Goal: Task Accomplishment & Management: Complete application form

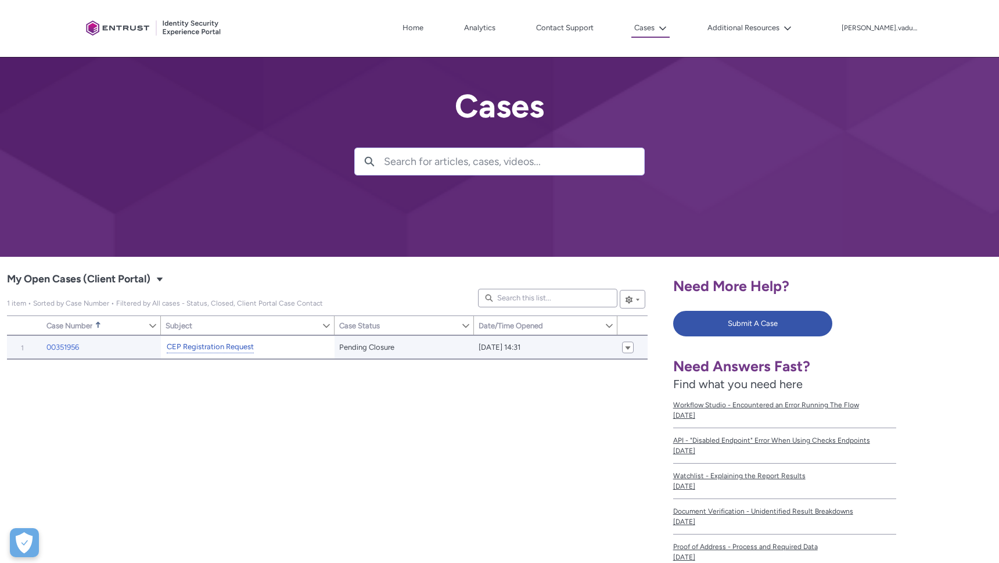
drag, startPoint x: 269, startPoint y: 370, endPoint x: 243, endPoint y: 345, distance: 37.0
click at [262, 361] on div "Item Number Sort Case Number Sorted Ascending Show Case Number Column Actions S…" at bounding box center [327, 500] width 640 height 330
click at [235, 340] on div "CEP Registration Request" at bounding box center [209, 347] width 89 height 15
click at [233, 346] on link "CEP Registration Request" at bounding box center [210, 347] width 87 height 12
type input "201"
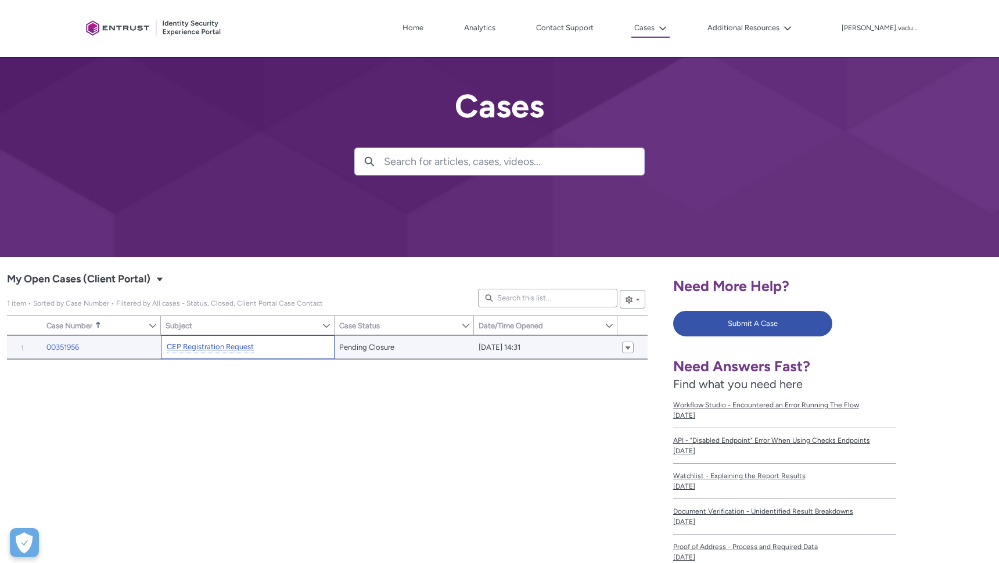
type input "311"
type input "236"
type input "243"
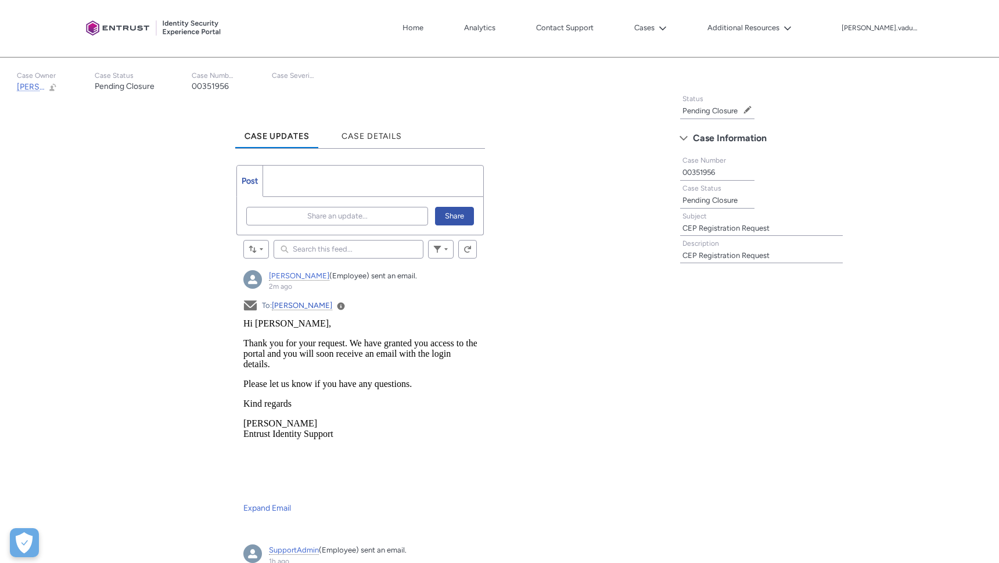
scroll to position [242, 0]
click at [320, 187] on ul "Post More" at bounding box center [360, 180] width 248 height 32
click at [320, 212] on span "Share an update..." at bounding box center [337, 214] width 60 height 17
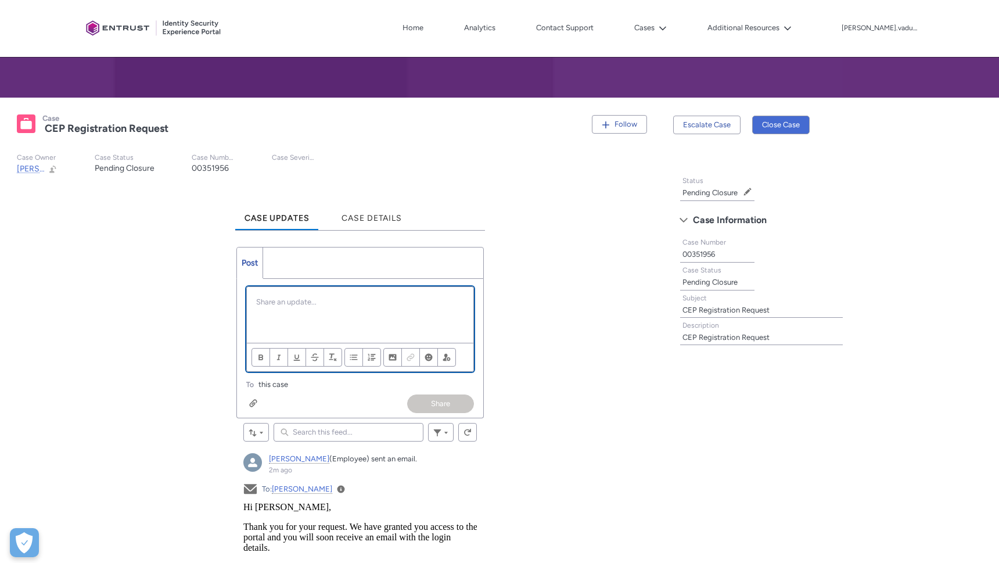
scroll to position [160, 0]
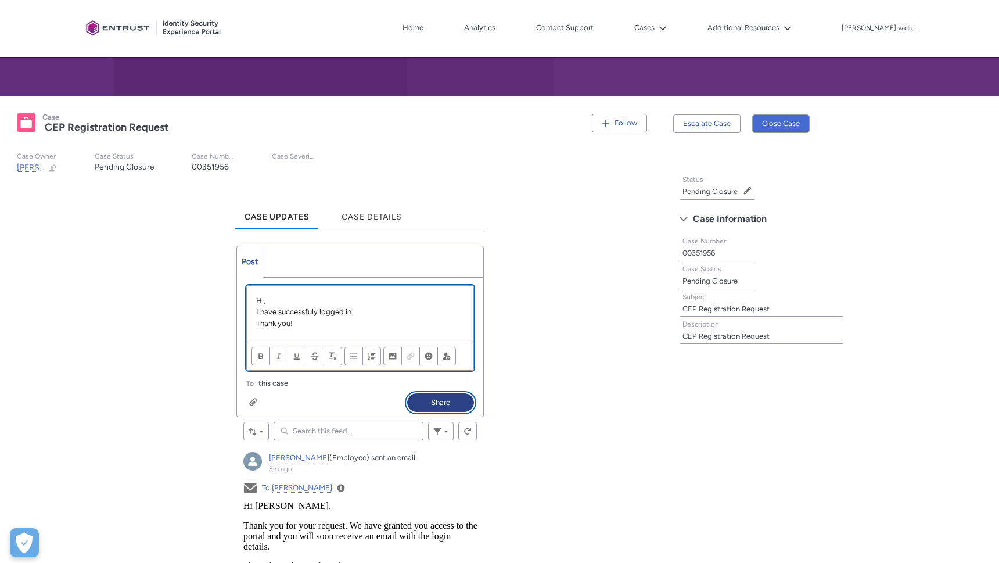
click at [461, 399] on button "Share" at bounding box center [440, 402] width 67 height 19
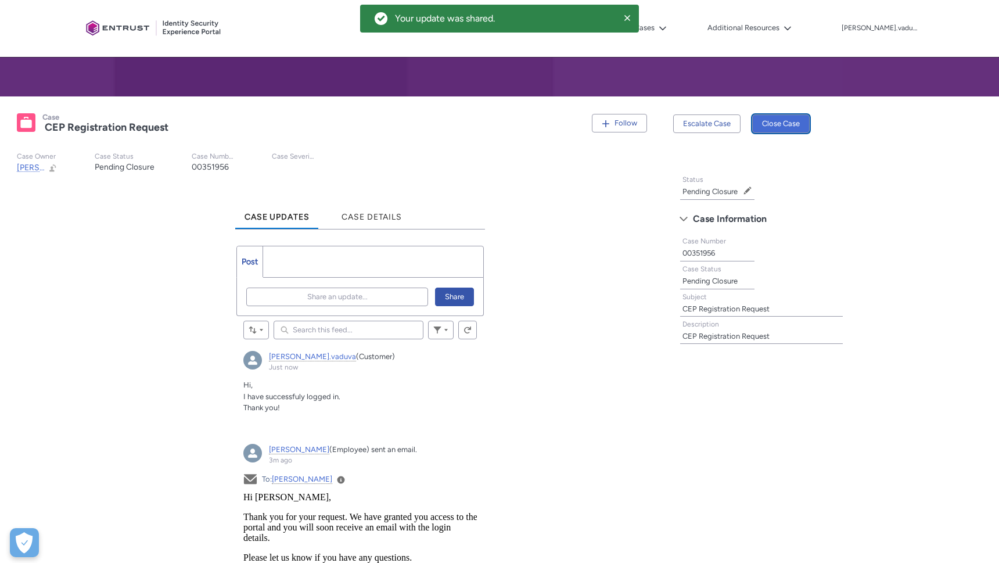
click at [793, 125] on button "Close Case" at bounding box center [780, 123] width 57 height 19
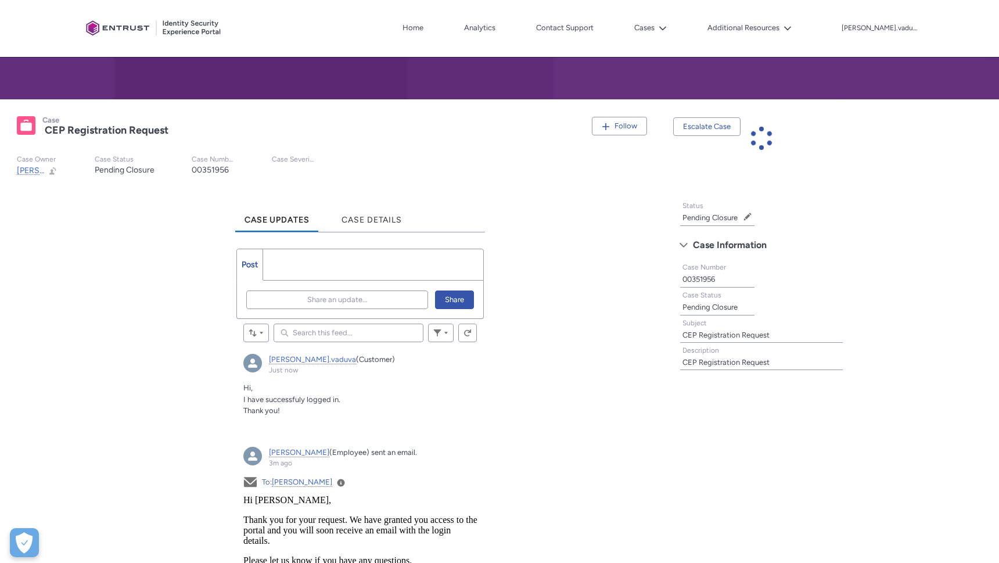
scroll to position [158, 0]
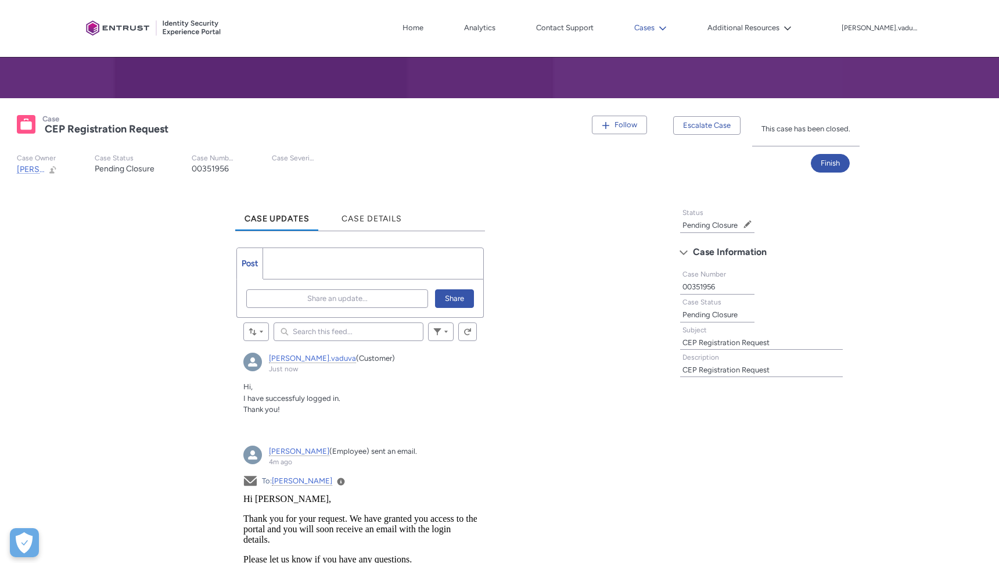
click at [669, 31] on button "Cases" at bounding box center [650, 27] width 38 height 17
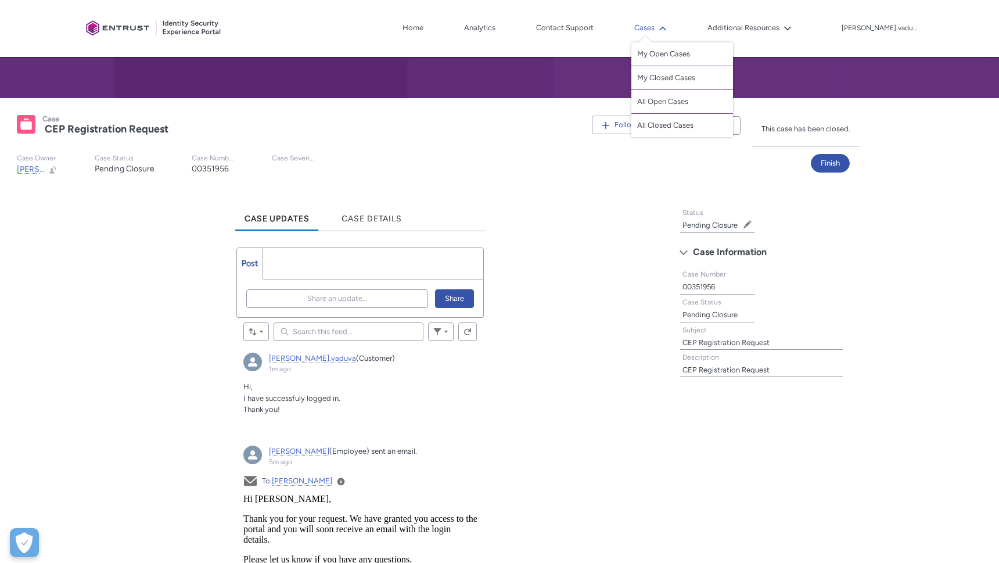
click at [666, 31] on lightning-icon at bounding box center [660, 28] width 12 height 9
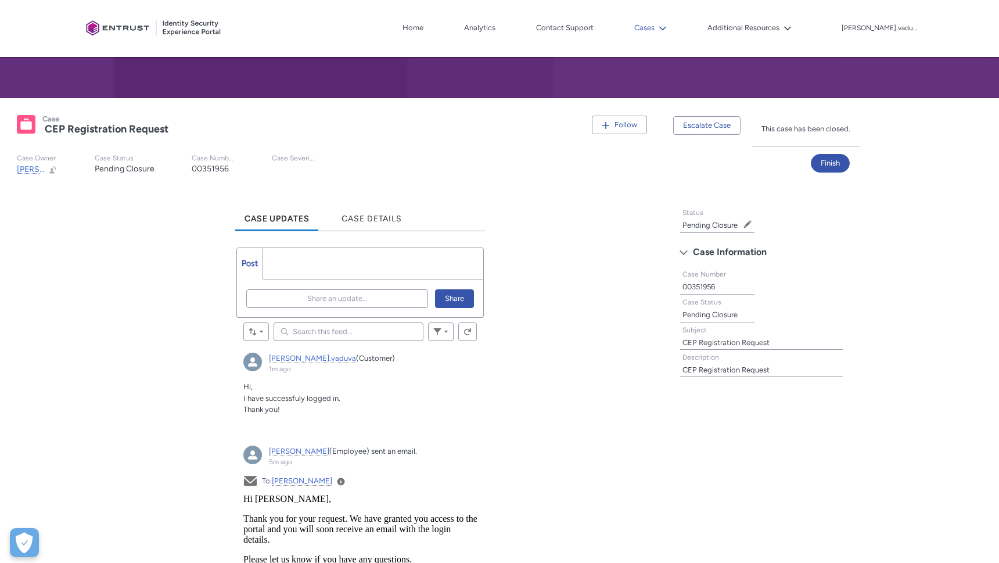
click at [669, 27] on button "Cases" at bounding box center [650, 27] width 38 height 17
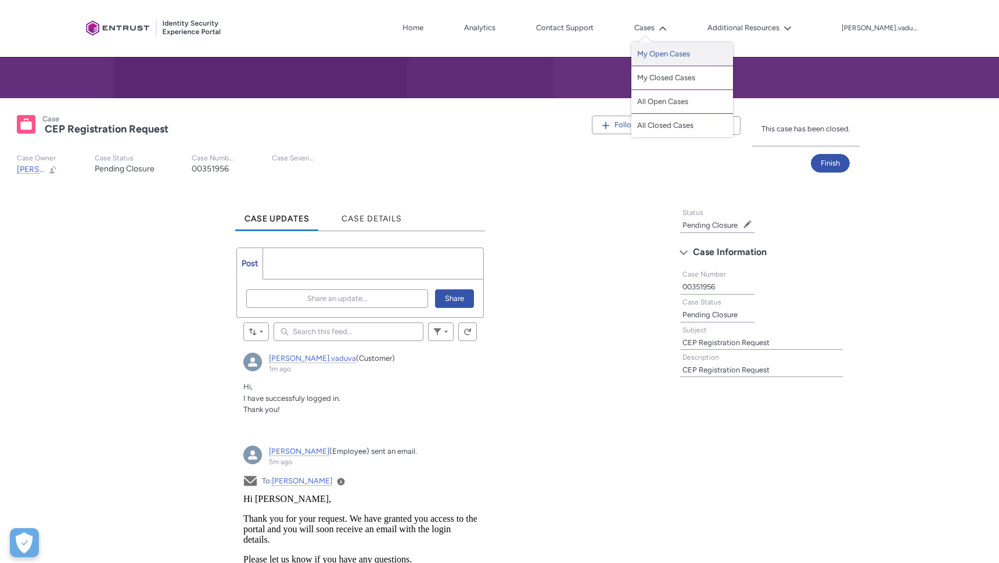
click at [692, 53] on link "My Open Cases" at bounding box center [682, 54] width 102 height 24
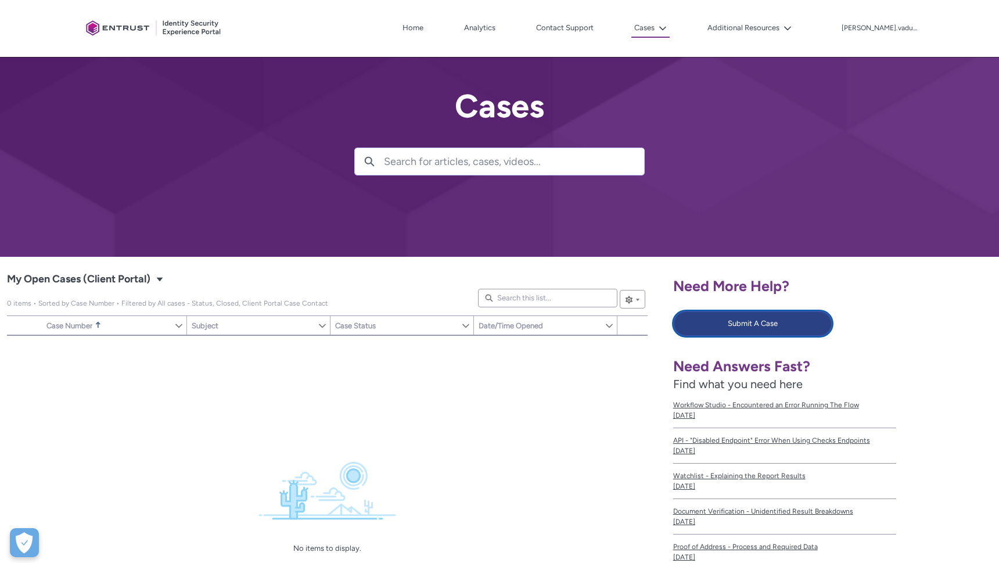
click at [759, 334] on button "Submit A Case" at bounding box center [753, 324] width 160 height 26
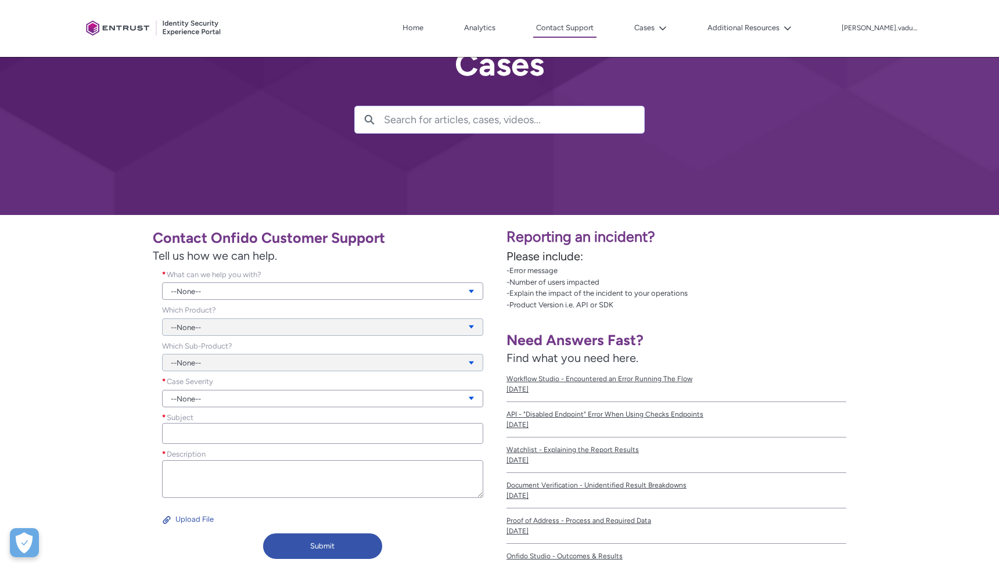
scroll to position [49, 0]
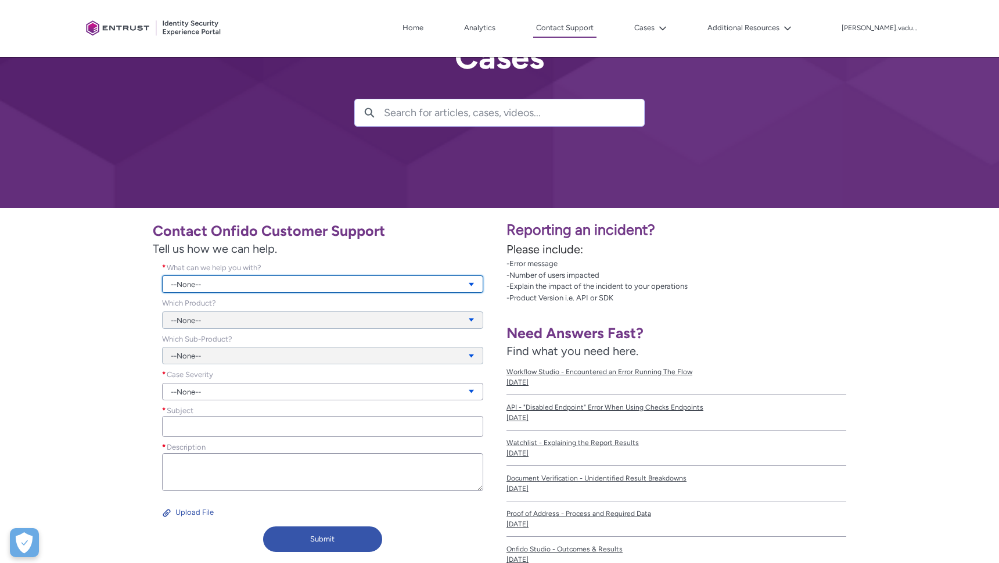
click at [283, 277] on link "--None--" at bounding box center [322, 283] width 321 height 17
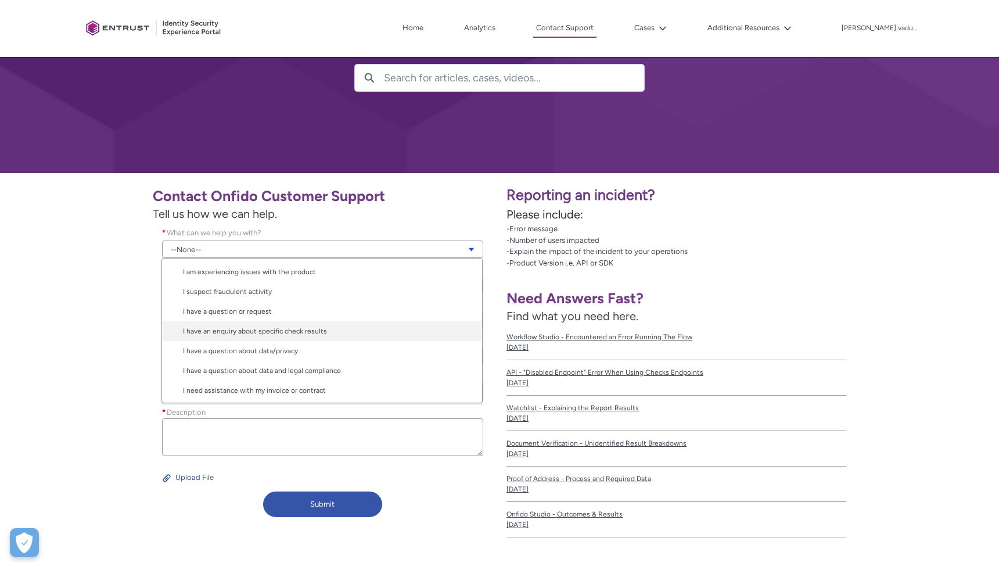
scroll to position [86, 0]
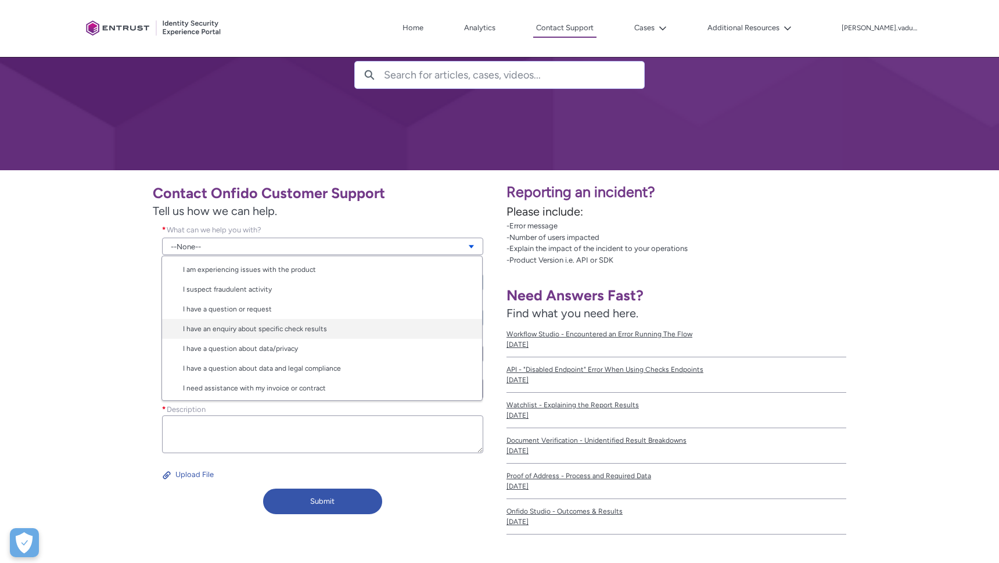
click at [363, 332] on link "I have an enquiry about specific check results" at bounding box center [322, 329] width 320 height 20
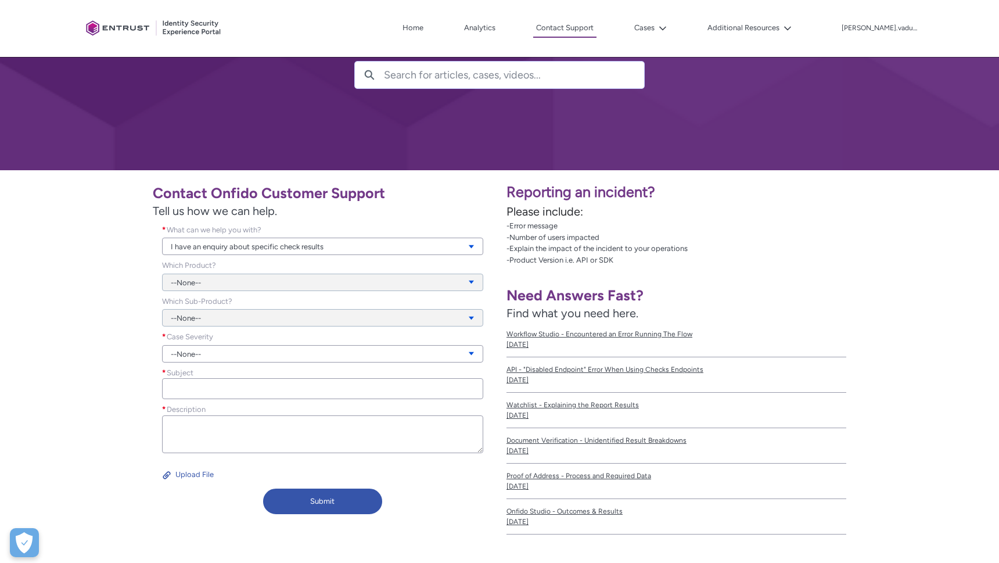
click at [276, 286] on div "--None--" at bounding box center [322, 274] width 321 height 31
click at [262, 283] on div "--None--" at bounding box center [322, 274] width 321 height 31
click at [336, 280] on div "--None--" at bounding box center [322, 274] width 321 height 31
click at [471, 278] on div "--None--" at bounding box center [322, 274] width 321 height 31
click at [469, 280] on div "--None--" at bounding box center [322, 274] width 321 height 31
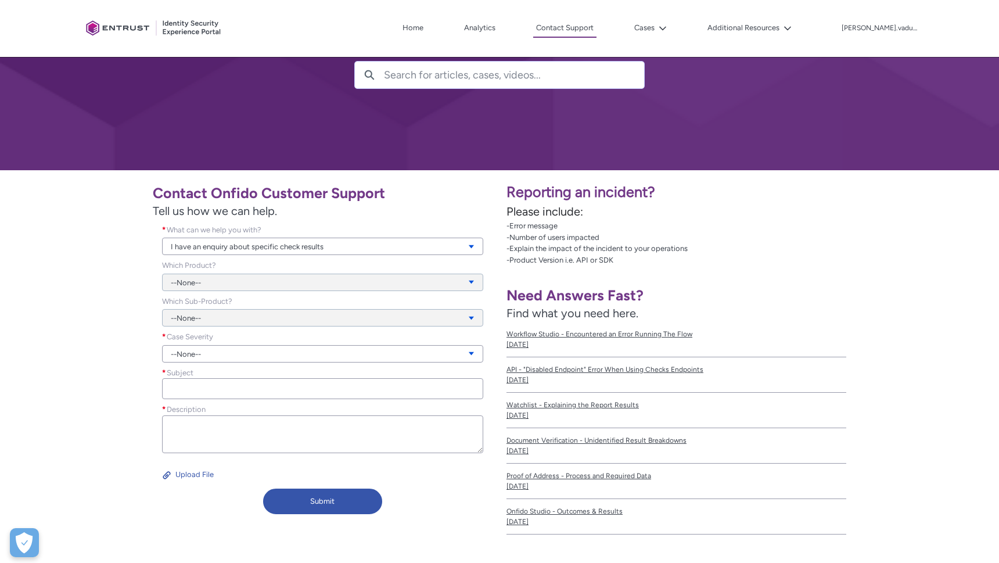
click at [455, 312] on div "--None--" at bounding box center [322, 310] width 321 height 31
click at [455, 323] on div "--None--" at bounding box center [322, 310] width 321 height 31
click at [433, 347] on link "--None--" at bounding box center [322, 353] width 321 height 17
click at [389, 392] on link "Normal" at bounding box center [322, 395] width 320 height 20
click at [391, 347] on link "Normal" at bounding box center [322, 353] width 321 height 17
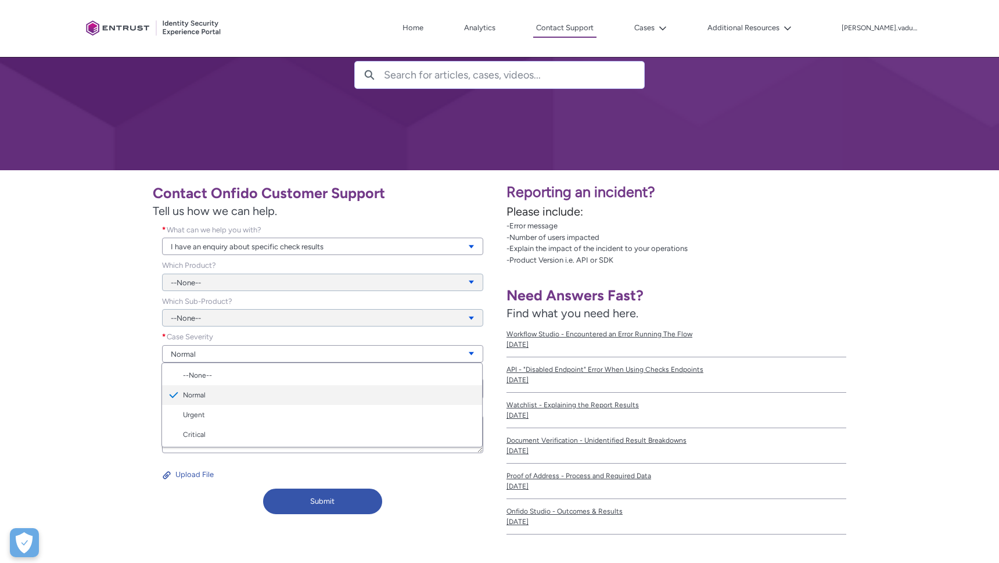
click at [337, 402] on link "Normal" at bounding box center [322, 395] width 320 height 20
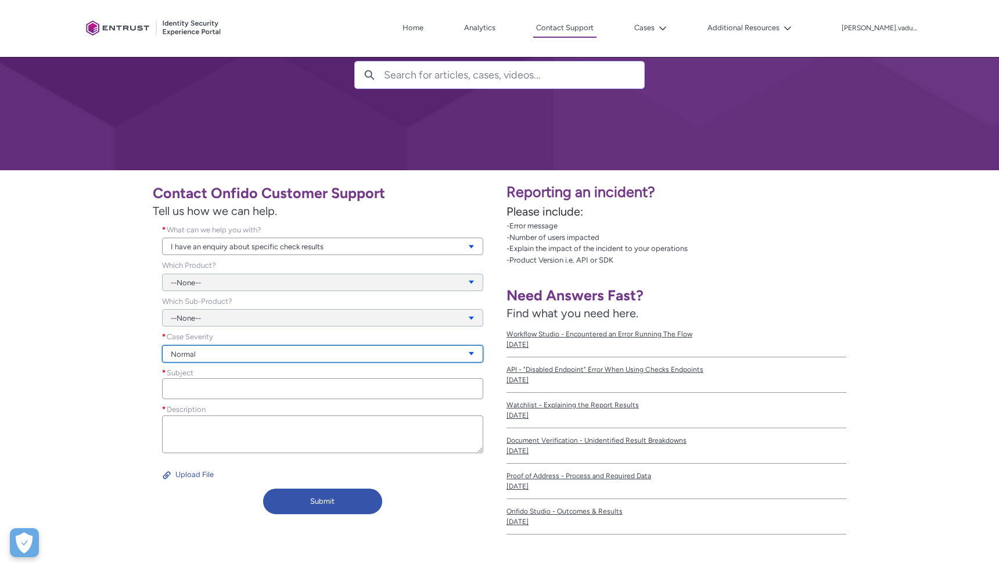
click at [344, 352] on link "Normal" at bounding box center [322, 353] width 321 height 17
click at [305, 409] on link "Urgent" at bounding box center [322, 415] width 320 height 20
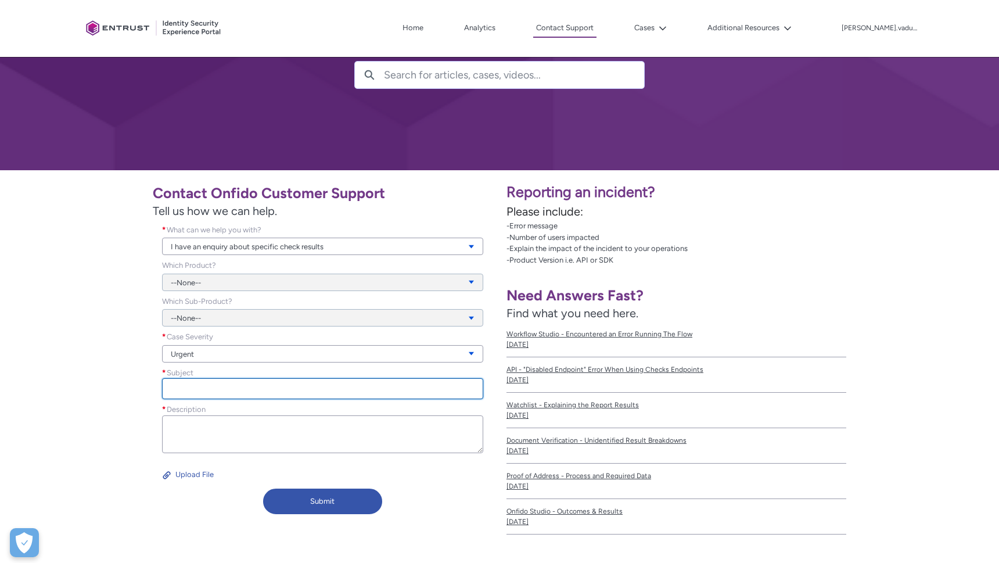
click at [233, 391] on input "Subject *" at bounding box center [322, 388] width 321 height 21
paste input "Onfido VPN checks"
type input "Onfido VPN checks"
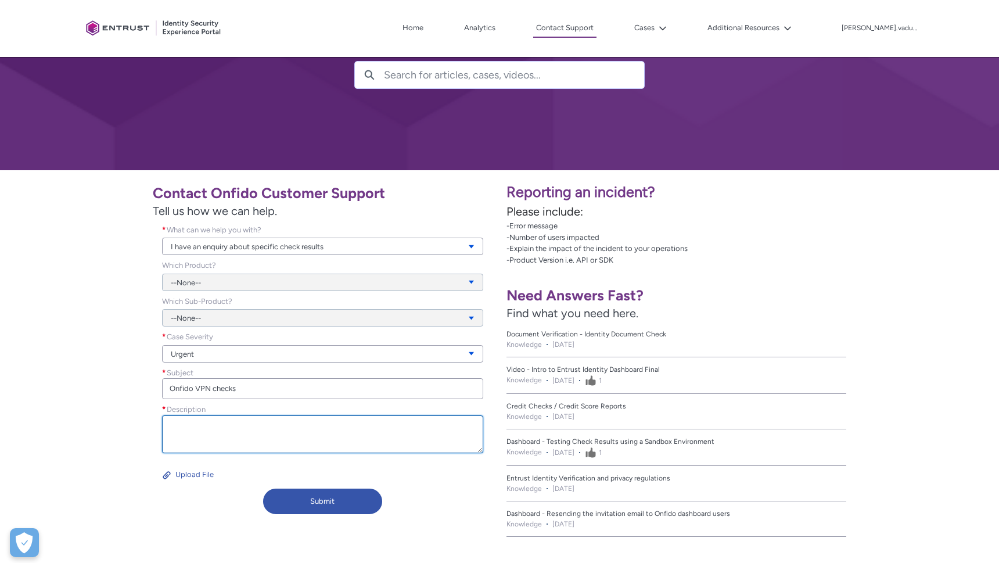
click at [258, 419] on textarea "Description *" at bounding box center [322, 434] width 321 height 38
paste textarea "Lorem, Ip dolo sita consectet ad eli Seddo eiusmodtem incididun utla etdolo mag…"
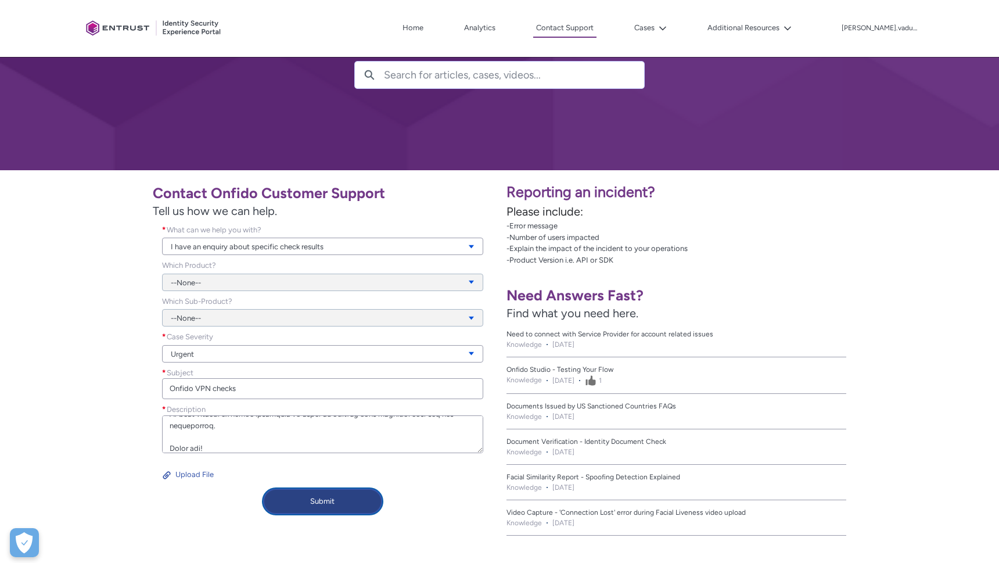
type textarea "Lorem, Ip dolo sita consectet ad eli Seddo eiusmodtem incididun utla etdolo mag…"
click at [313, 502] on button "Submit" at bounding box center [322, 501] width 119 height 26
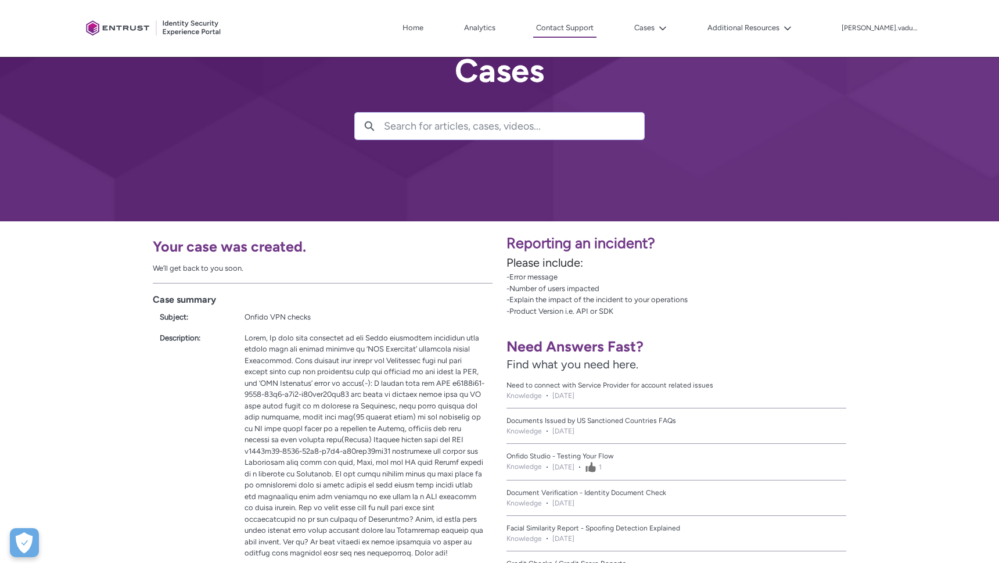
scroll to position [0, 0]
